Goal: Ask a question

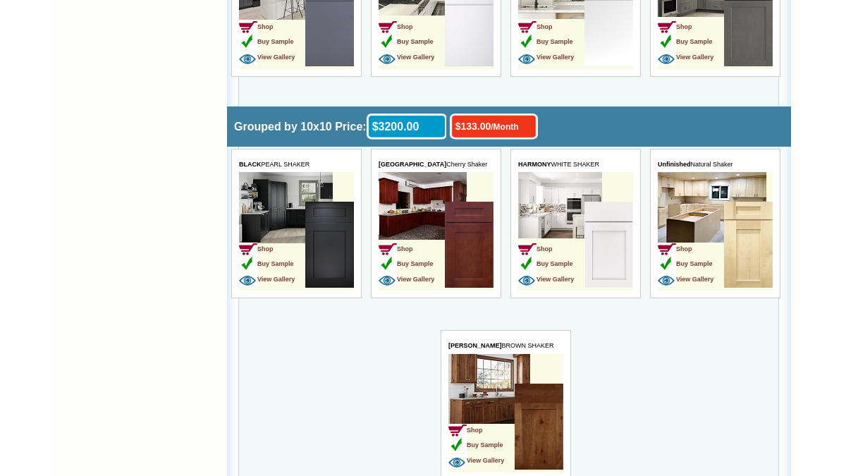
scroll to position [2084, 0]
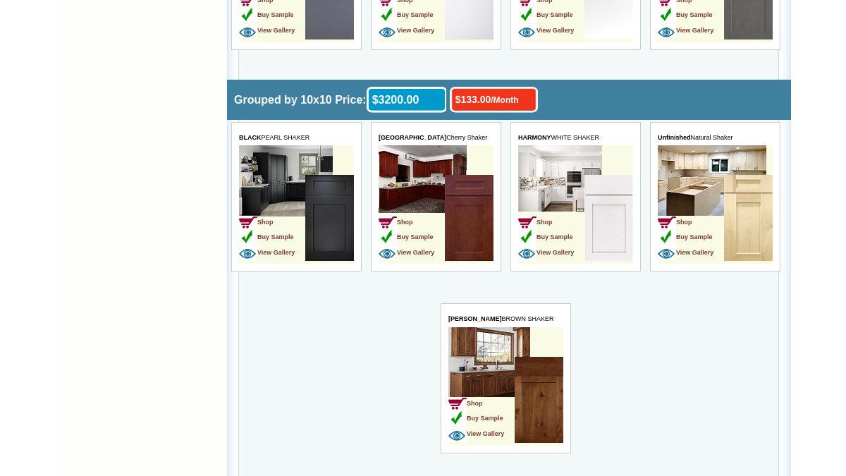
click at [478, 223] on img at bounding box center [468, 218] width 49 height 86
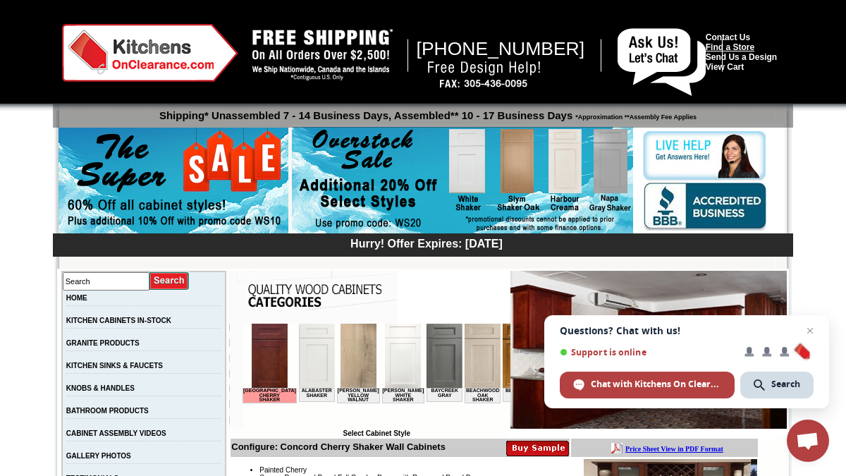
click at [743, 46] on link "Find a Store" at bounding box center [729, 47] width 49 height 10
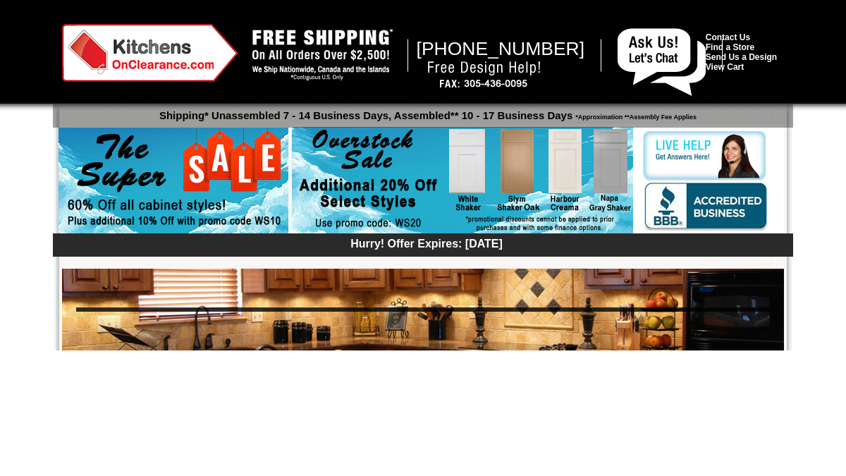
click at [742, 37] on link "Contact Us" at bounding box center [727, 37] width 44 height 10
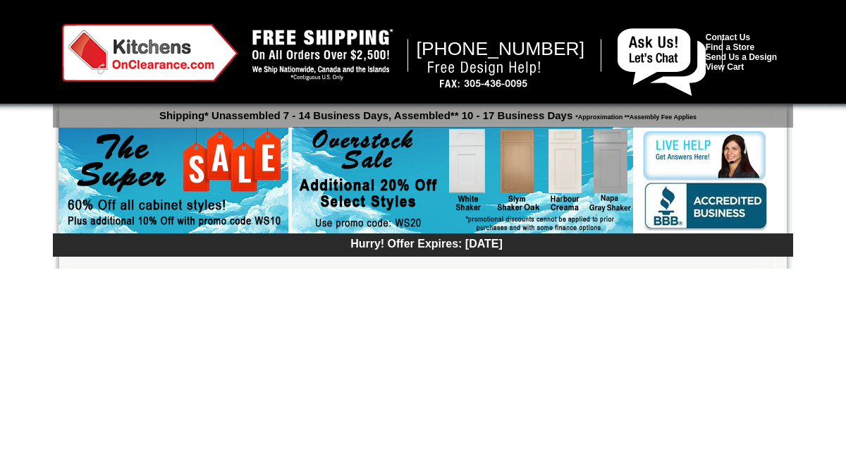
click at [742, 37] on link "Contact Us" at bounding box center [727, 37] width 44 height 10
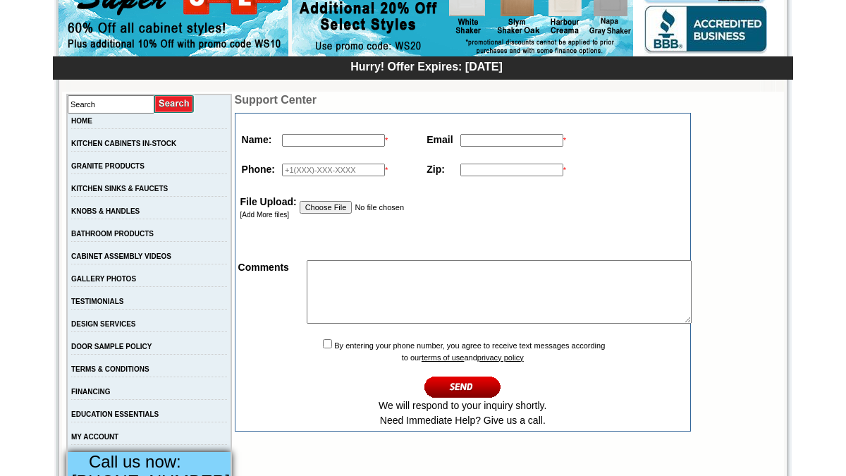
scroll to position [180, 0]
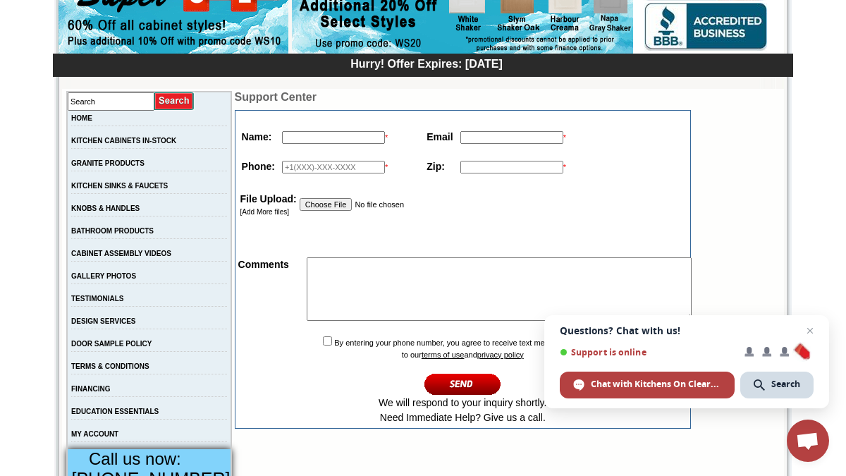
click at [341, 142] on input "text" at bounding box center [333, 137] width 103 height 13
type input "[PERSON_NAME]"
type input "[EMAIL_ADDRESS][DOMAIN_NAME]"
type input "13853503290"
type input "33145"
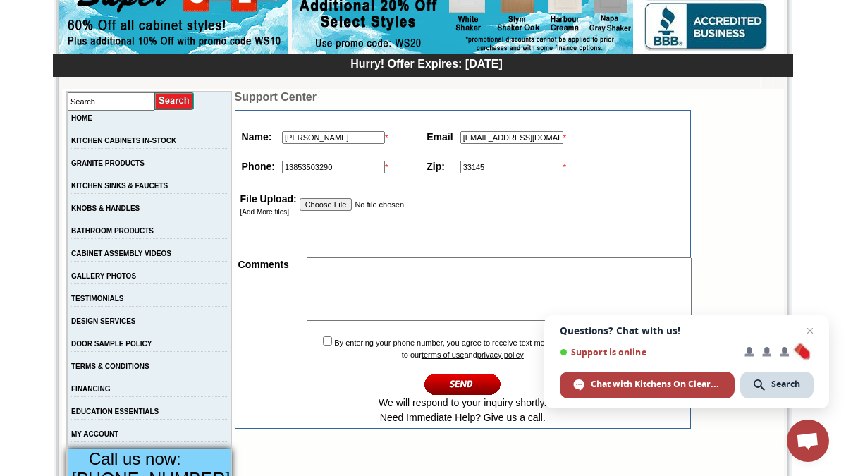
click at [356, 184] on td at bounding box center [403, 182] width 331 height 8
click at [345, 268] on textarea at bounding box center [499, 288] width 385 height 63
paste textarea "Hi there, Interested in a consultation for whole-house remodel of our new home.…"
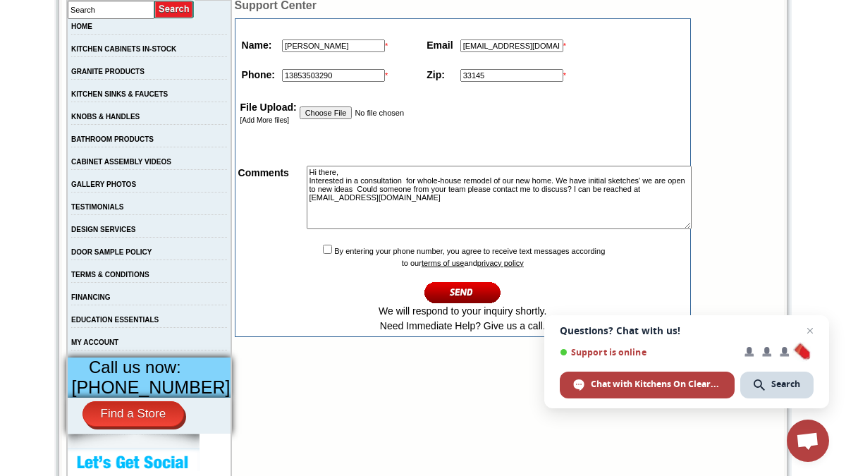
scroll to position [274, 0]
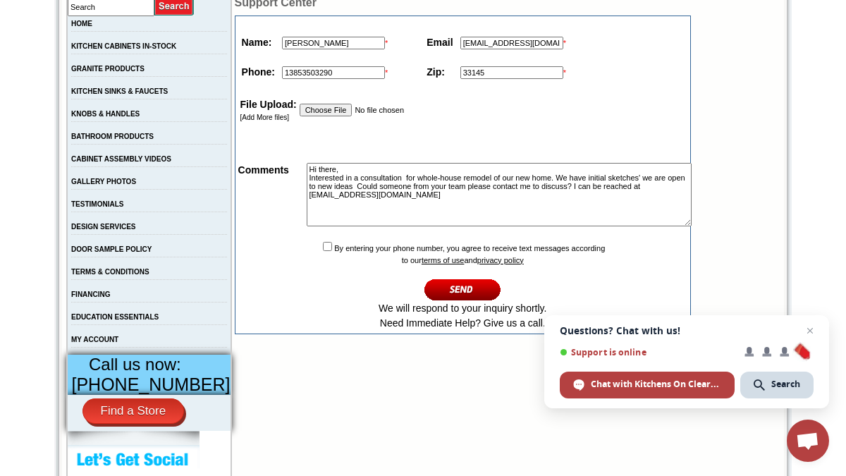
type textarea "Hi there, Interested in a consultation for whole-house remodel of our new home.…"
click at [323, 251] on input "checkbox" at bounding box center [327, 246] width 9 height 9
checkbox input "true"
click at [446, 301] on input "image" at bounding box center [462, 289] width 77 height 23
type textarea "Hi there, Interested in a consultation for whole-house remodel of our new home.…"
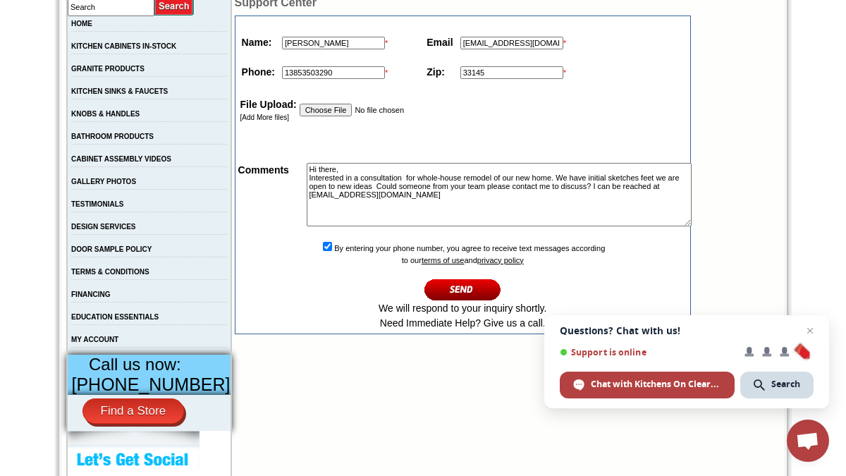
click at [446, 301] on input "image" at bounding box center [462, 289] width 77 height 23
